Goal: Task Accomplishment & Management: Complete application form

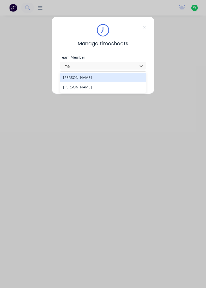
click at [90, 77] on div "[PERSON_NAME]" at bounding box center [103, 78] width 86 height 10
type input "ma"
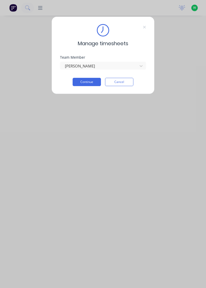
click at [84, 82] on button "Continue" at bounding box center [87, 82] width 28 height 8
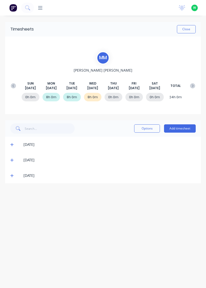
click at [11, 177] on icon at bounding box center [11, 175] width 3 height 4
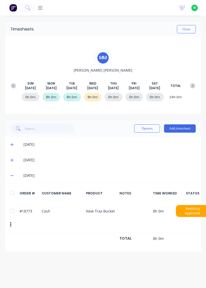
click at [184, 31] on button "Close" at bounding box center [186, 29] width 19 height 8
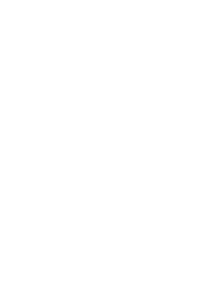
click at [195, 0] on html at bounding box center [103, 0] width 206 height 0
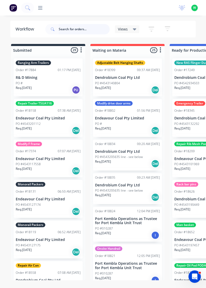
click at [71, 29] on input "text" at bounding box center [84, 29] width 51 height 10
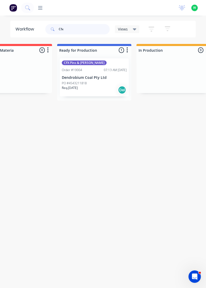
scroll to position [0, 118]
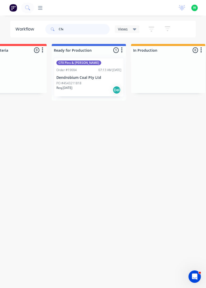
type input "Cfx"
click at [91, 82] on div "PO #4543211818" at bounding box center [89, 83] width 65 height 5
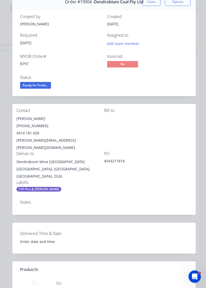
scroll to position [0, 0]
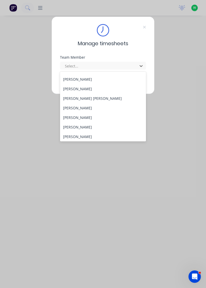
scroll to position [171, 0]
click at [89, 107] on div "[PERSON_NAME]" at bounding box center [103, 107] width 86 height 10
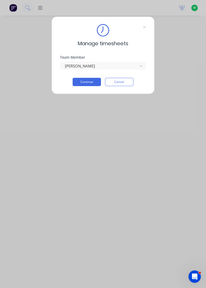
click at [92, 82] on button "Continue" at bounding box center [87, 82] width 28 height 8
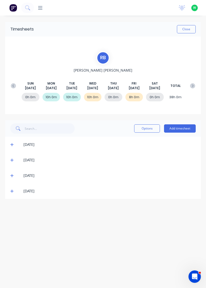
click at [11, 175] on icon at bounding box center [11, 175] width 3 height 3
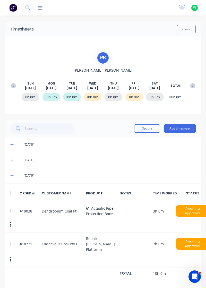
click at [11, 160] on icon at bounding box center [11, 160] width 3 height 4
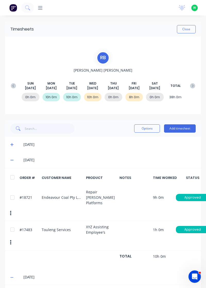
click at [12, 160] on icon at bounding box center [11, 160] width 3 height 1
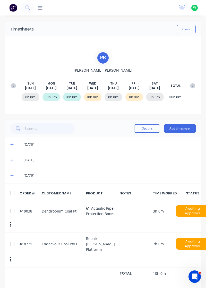
click at [185, 28] on button "Close" at bounding box center [186, 29] width 19 height 8
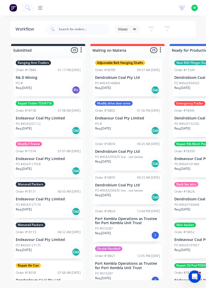
click at [38, 9] on div at bounding box center [38, 7] width 9 height 5
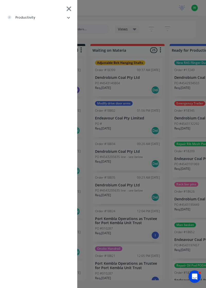
click at [67, 19] on li "productivity" at bounding box center [38, 17] width 69 height 13
click at [33, 68] on div "Timesheets" at bounding box center [25, 69] width 28 height 5
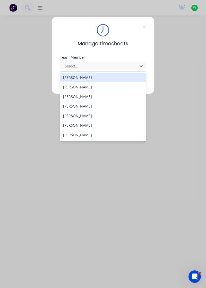
click at [85, 75] on div "[PERSON_NAME]" at bounding box center [103, 78] width 86 height 10
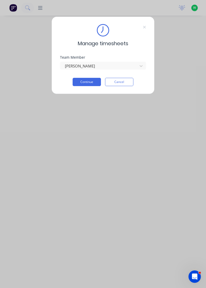
click at [87, 80] on button "Continue" at bounding box center [87, 82] width 28 height 8
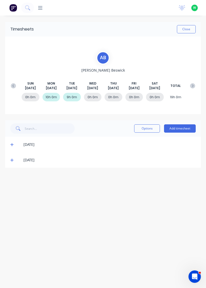
click at [179, 129] on button "Add timesheet" at bounding box center [180, 128] width 32 height 8
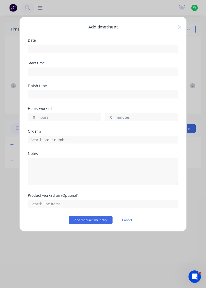
click at [93, 51] on input at bounding box center [103, 49] width 150 height 8
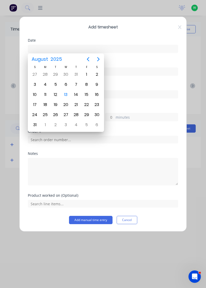
click at [69, 94] on div "13" at bounding box center [66, 95] width 8 height 8
type input "13/08/2025"
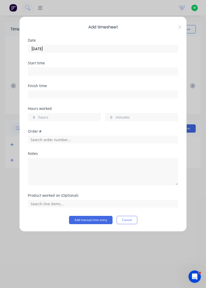
click at [62, 115] on label "hours" at bounding box center [69, 117] width 62 height 6
click at [37, 115] on input "hours" at bounding box center [32, 117] width 9 height 8
type input "2"
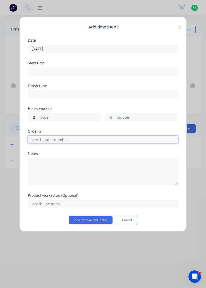
click at [58, 137] on input "text" at bounding box center [103, 139] width 151 height 8
type input "19038"
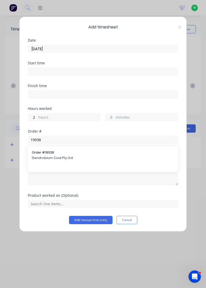
click at [63, 153] on span "Order # 19038" at bounding box center [103, 152] width 142 height 5
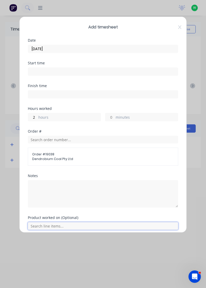
click at [60, 225] on input "text" at bounding box center [103, 226] width 151 height 8
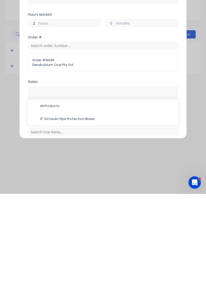
click at [77, 211] on span "6" Victaulic Pipe Protection Boxes" at bounding box center [107, 212] width 134 height 5
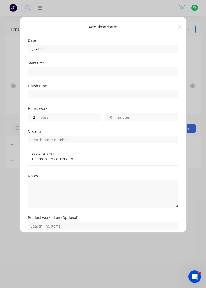
scroll to position [37, 0]
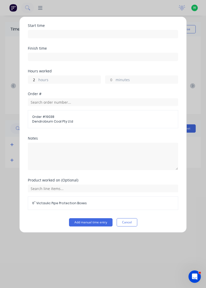
click at [99, 222] on button "Add manual time entry" at bounding box center [91, 222] width 44 height 8
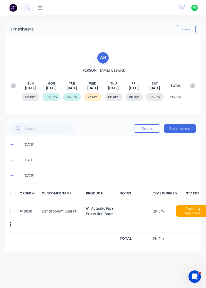
click at [187, 129] on button "Add timesheet" at bounding box center [180, 128] width 32 height 8
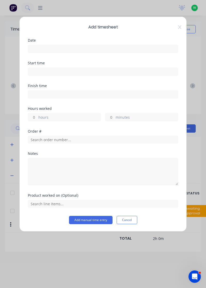
click at [120, 49] on input at bounding box center [103, 49] width 150 height 8
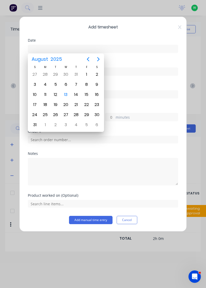
click at [64, 94] on div "13" at bounding box center [66, 95] width 8 height 8
type input "13/08/2025"
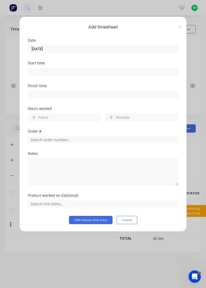
click at [55, 115] on label "hours" at bounding box center [69, 117] width 62 height 6
click at [37, 115] on input "hours" at bounding box center [32, 117] width 9 height 8
type input "1"
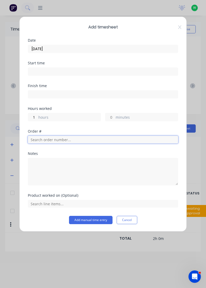
click at [71, 136] on input "text" at bounding box center [103, 139] width 151 height 8
type input "18721"
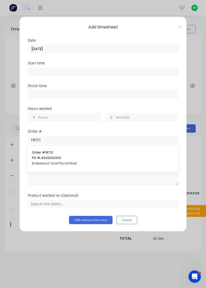
click at [60, 152] on span "Order # 18721" at bounding box center [103, 152] width 142 height 5
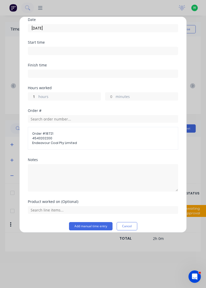
scroll to position [25, 0]
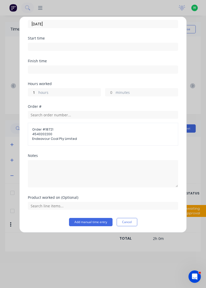
click at [92, 222] on button "Add manual time entry" at bounding box center [91, 222] width 44 height 8
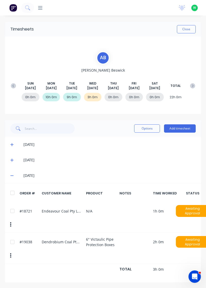
click at [185, 130] on button "Add timesheet" at bounding box center [180, 128] width 32 height 8
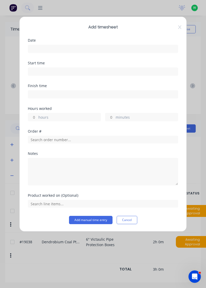
click at [113, 50] on input at bounding box center [103, 49] width 150 height 8
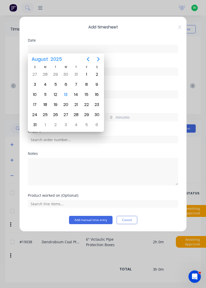
click at [64, 93] on div "13" at bounding box center [66, 95] width 8 height 8
type input "13/08/2025"
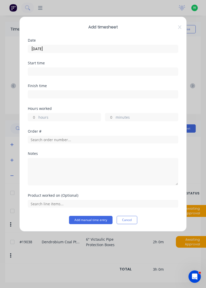
click at [69, 115] on label "hours" at bounding box center [69, 117] width 62 height 6
click at [37, 115] on input "hours" at bounding box center [32, 117] width 9 height 8
type input "1"
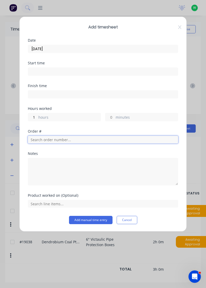
click at [70, 136] on input "text" at bounding box center [103, 139] width 151 height 8
type input "19004"
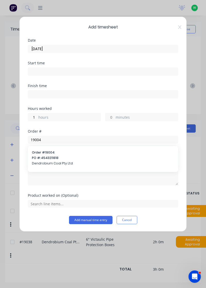
click at [61, 158] on span "PO #: 4543211818" at bounding box center [103, 157] width 142 height 5
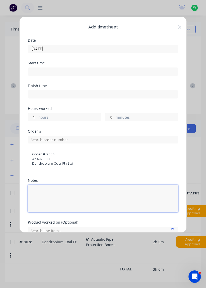
click at [51, 204] on textarea at bounding box center [103, 198] width 151 height 27
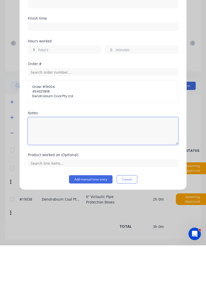
scroll to position [6, 0]
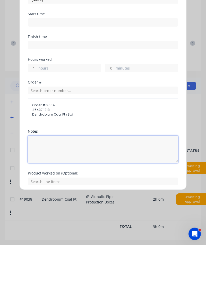
click at [44, 203] on textarea at bounding box center [103, 191] width 151 height 27
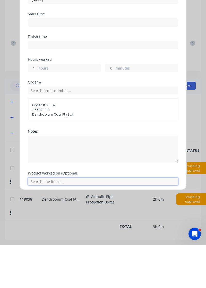
click at [43, 221] on input "text" at bounding box center [103, 224] width 151 height 8
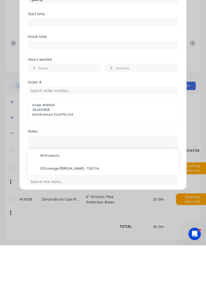
click at [61, 210] on span "CFX Linkage [PERSON_NAME] - TSD724" at bounding box center [107, 211] width 134 height 5
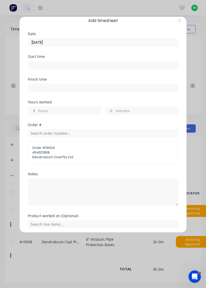
scroll to position [24, 0]
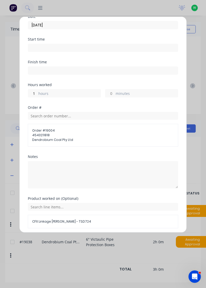
click at [100, 240] on button "Add manual time entry" at bounding box center [91, 240] width 44 height 8
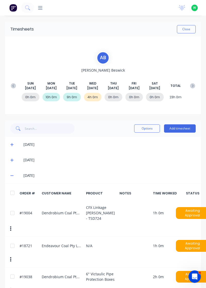
click at [179, 127] on button "Add timesheet" at bounding box center [180, 128] width 32 height 8
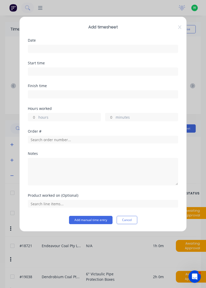
click at [100, 46] on input at bounding box center [103, 49] width 150 height 8
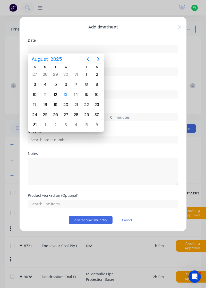
click at [65, 92] on div "13" at bounding box center [66, 95] width 8 height 8
type input "13/08/2025"
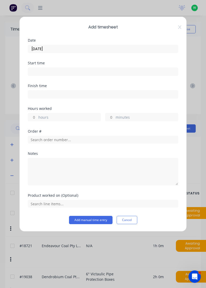
click at [59, 116] on label "hours" at bounding box center [69, 117] width 62 height 6
click at [37, 116] on input "hours" at bounding box center [32, 117] width 9 height 8
type input "6"
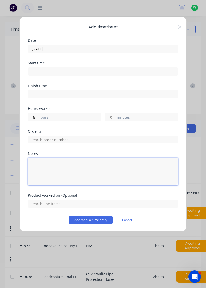
click at [75, 175] on textarea at bounding box center [103, 171] width 151 height 27
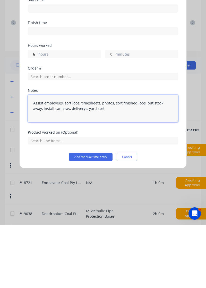
type textarea "Assist employees, sort jobs, timesheets, photos, sort finished jobs, put stock …"
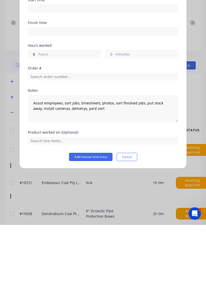
click at [92, 219] on button "Add manual time entry" at bounding box center [91, 219] width 44 height 8
